Goal: Task Accomplishment & Management: Manage account settings

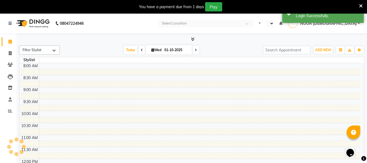
select select "en"
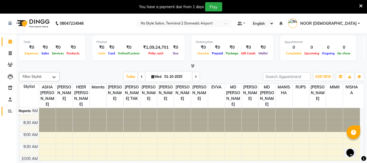
click at [10, 108] on span at bounding box center [10, 111] width 10 height 6
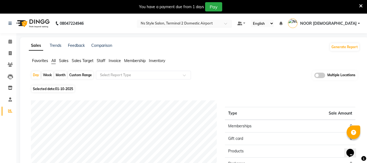
click at [213, 20] on div "Select Location × Ns Style Salon, Terminal 2 Domestic Airport" at bounding box center [184, 23] width 95 height 7
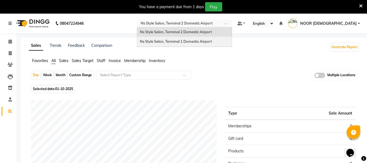
click at [211, 42] on span "Ns Style Salon, Terminal 1 Domestic Airport" at bounding box center [176, 41] width 72 height 4
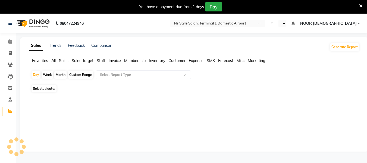
select select "en"
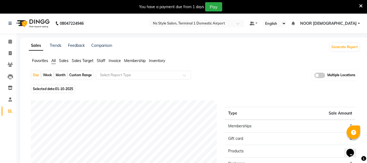
click at [102, 60] on span "Staff" at bounding box center [101, 60] width 9 height 5
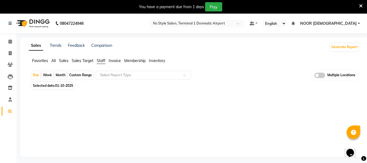
scroll to position [14, 0]
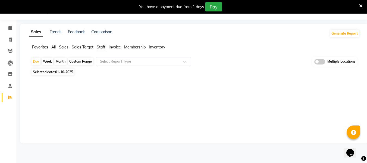
click at [60, 58] on div "Month" at bounding box center [60, 62] width 12 height 8
select select "10"
select select "2025"
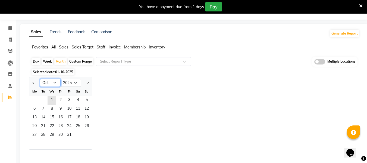
drag, startPoint x: 58, startPoint y: 83, endPoint x: 34, endPoint y: 51, distance: 40.3
click at [34, 51] on app-reports "Favorites All Sales Sales Target Staff Invoice Membership Inventory Day Week Mo…" at bounding box center [194, 127] width 337 height 166
select select "9"
click at [40, 79] on select "Jan Feb Mar Apr May Jun Jul Aug Sep Oct Nov Dec" at bounding box center [50, 83] width 21 height 8
click at [36, 101] on span "1" at bounding box center [34, 100] width 9 height 9
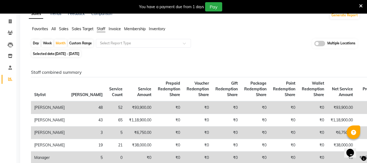
scroll to position [0, 0]
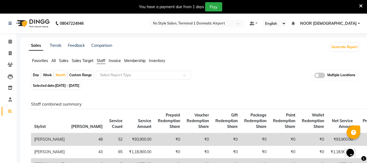
click at [63, 61] on span "Sales" at bounding box center [64, 60] width 10 height 5
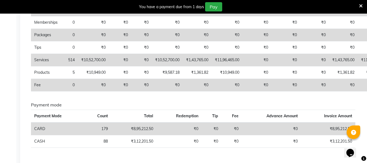
scroll to position [168, 0]
